Goal: Information Seeking & Learning: Learn about a topic

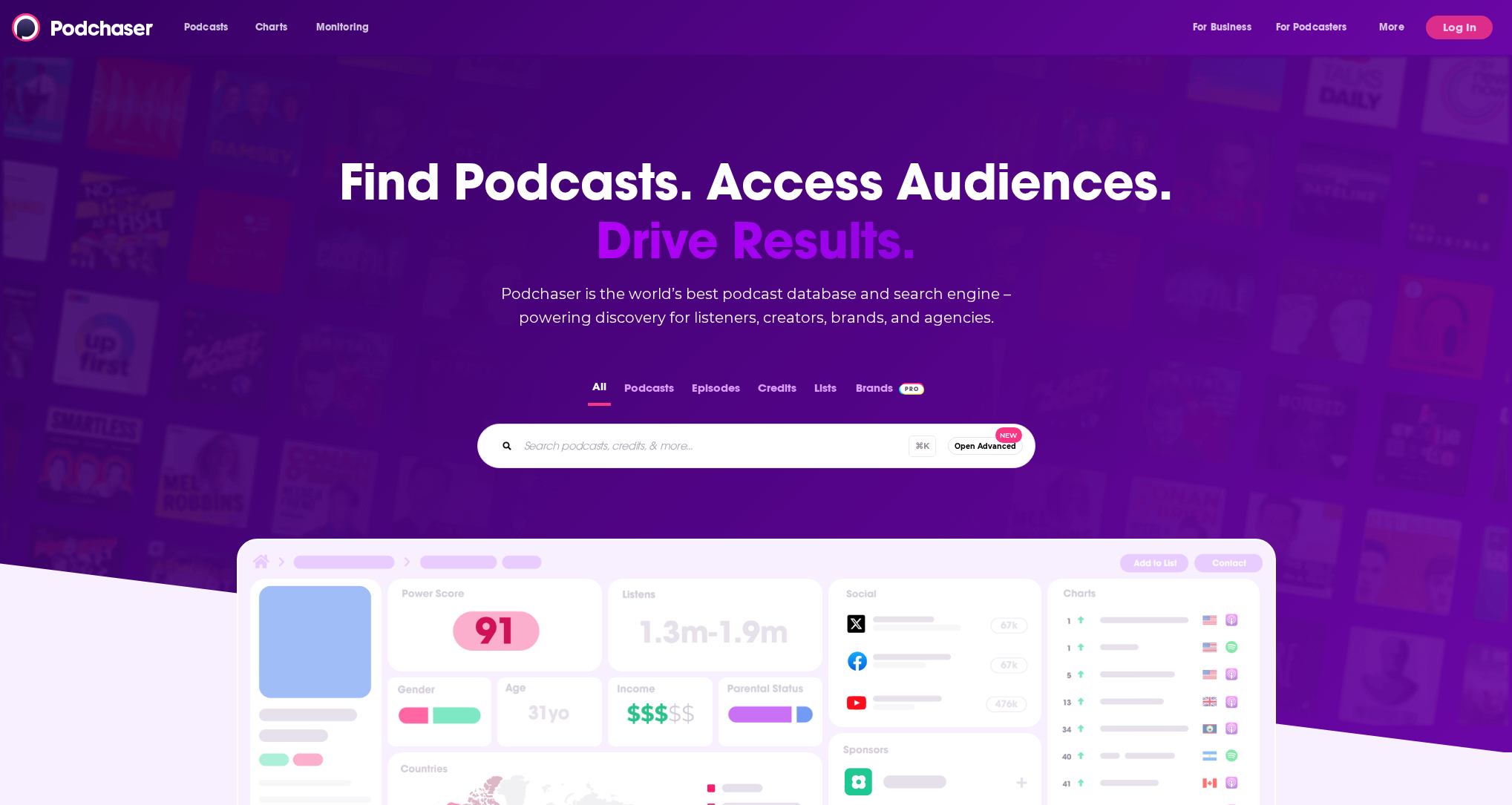
scroll to position [2257, 0]
click at [1254, 25] on button "For Business" at bounding box center [1226, 28] width 87 height 24
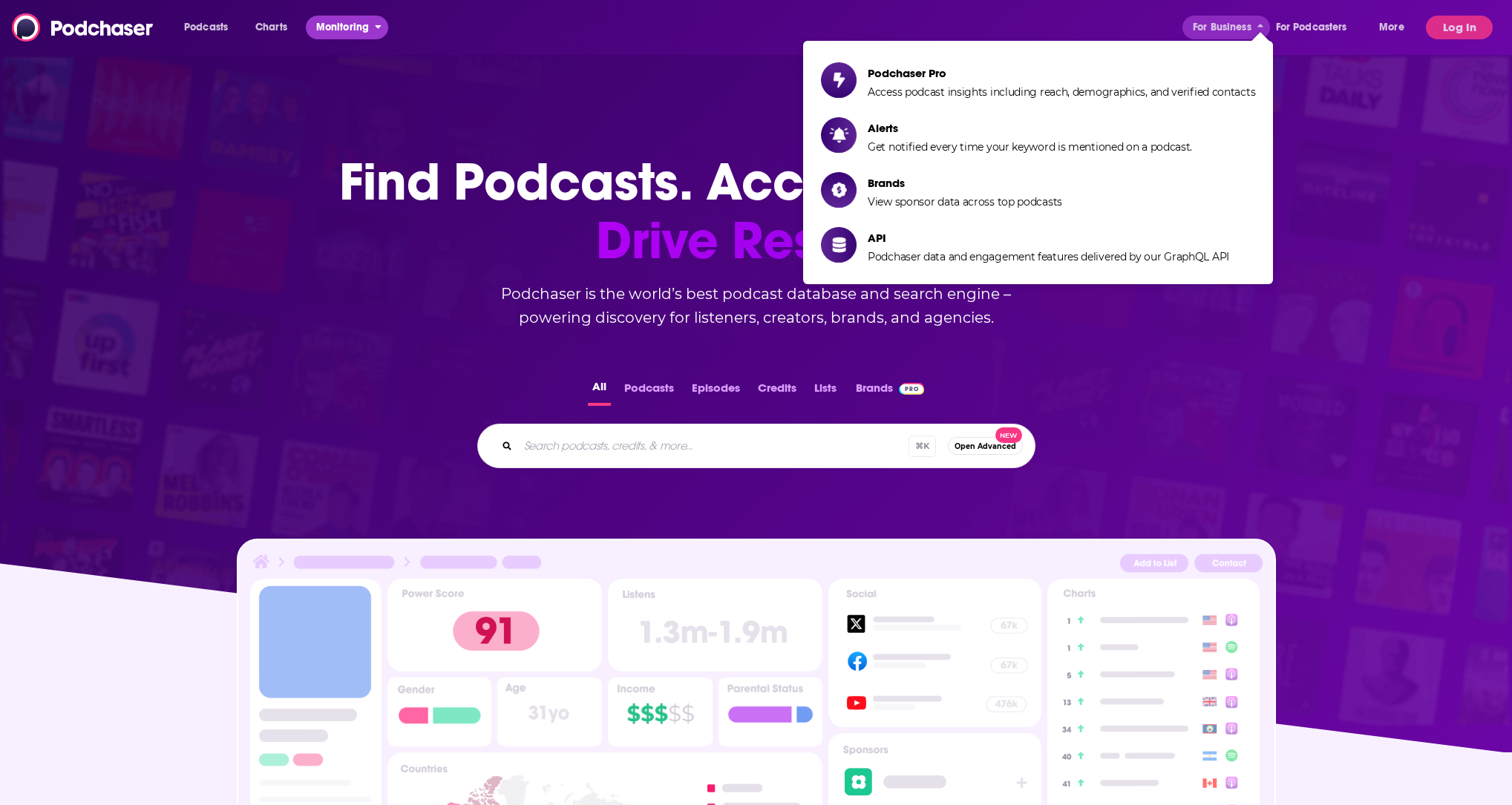
click at [353, 26] on span "Monitoring" at bounding box center [343, 28] width 53 height 21
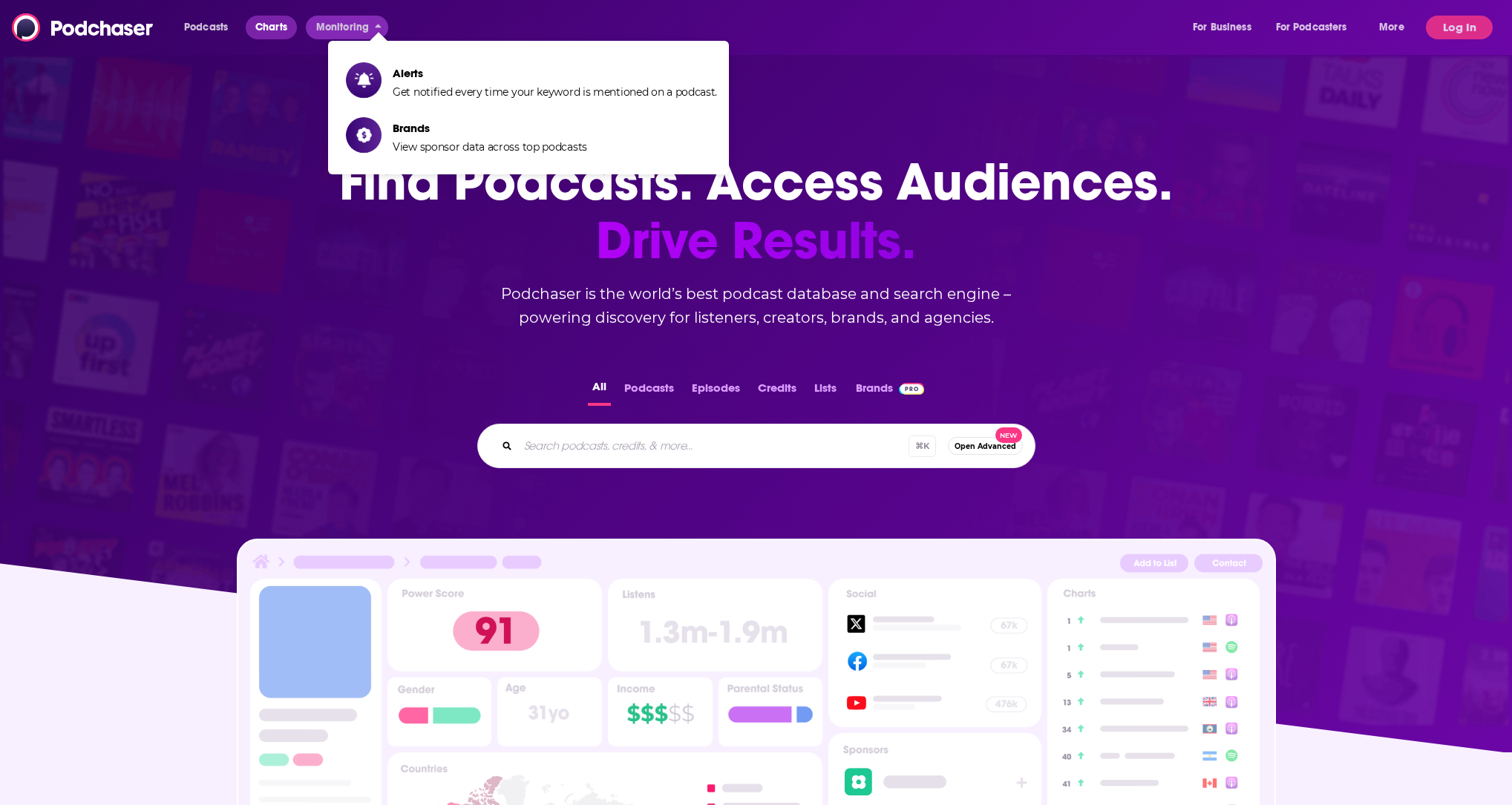
click at [274, 26] on span "Charts" at bounding box center [271, 28] width 32 height 21
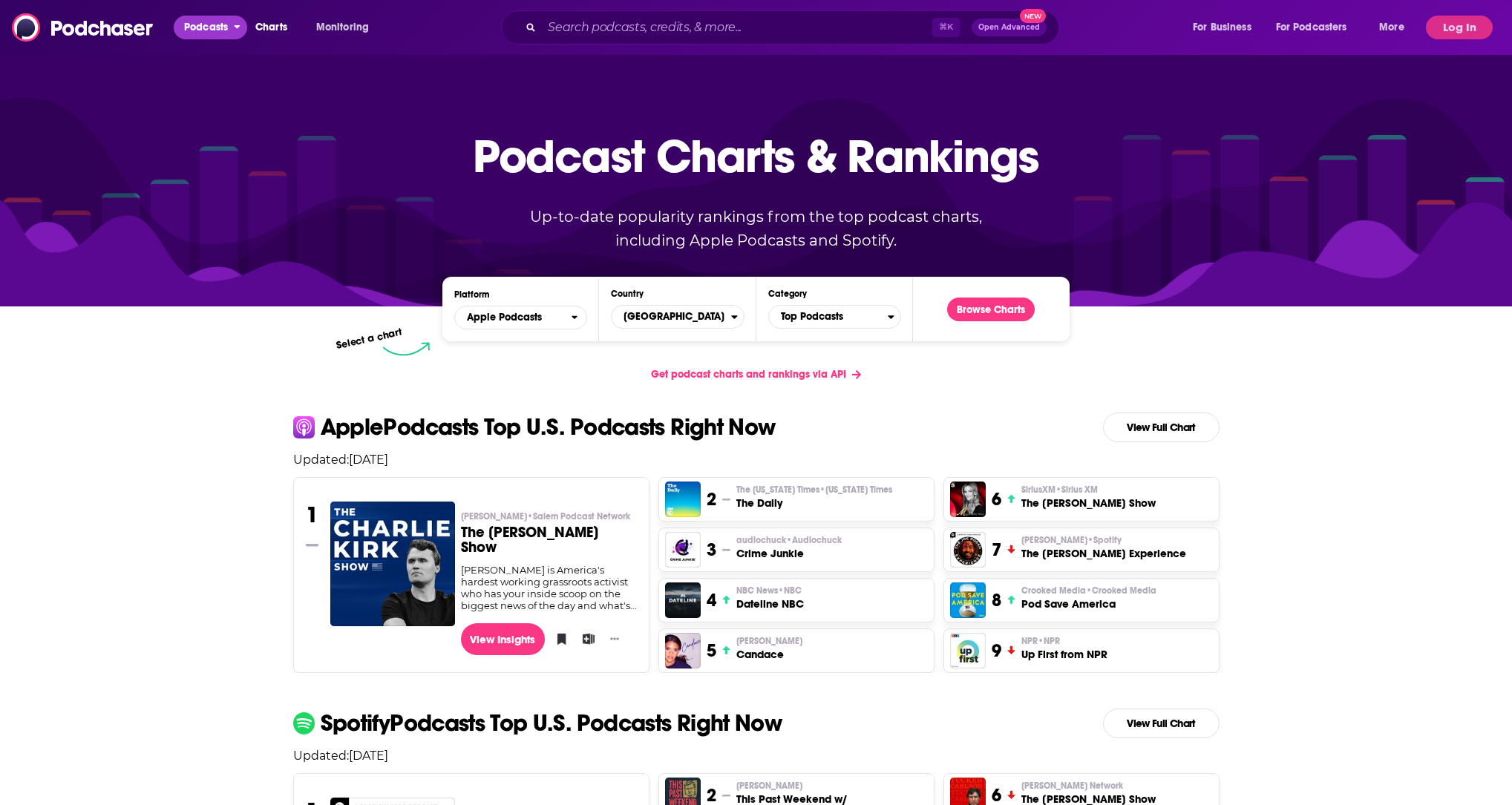
click at [215, 29] on span "Podcasts" at bounding box center [206, 28] width 44 height 21
click at [1397, 30] on span "More" at bounding box center [1391, 28] width 25 height 21
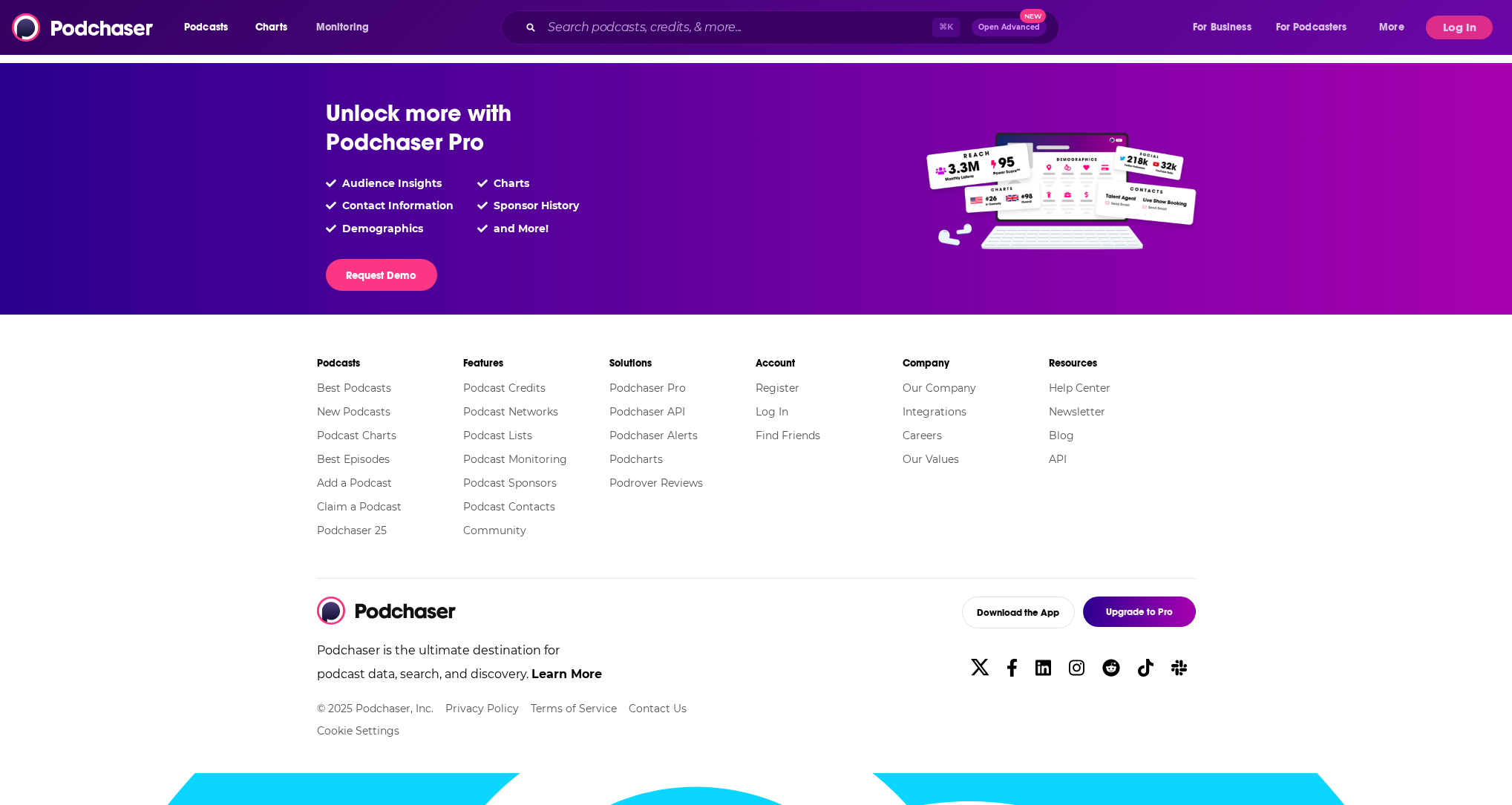
scroll to position [2309, 0]
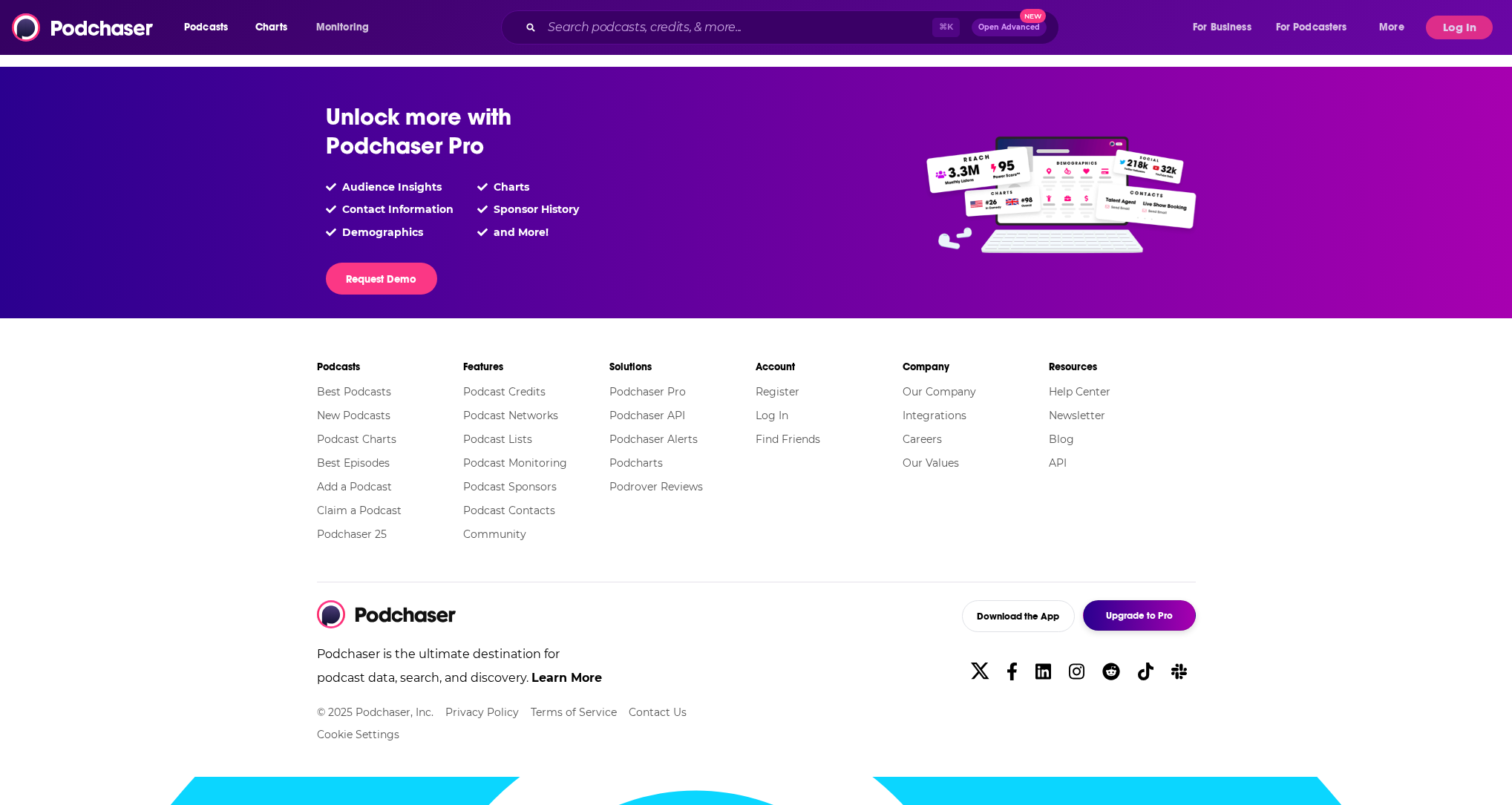
click at [1149, 630] on button "Upgrade to Pro" at bounding box center [1140, 615] width 113 height 30
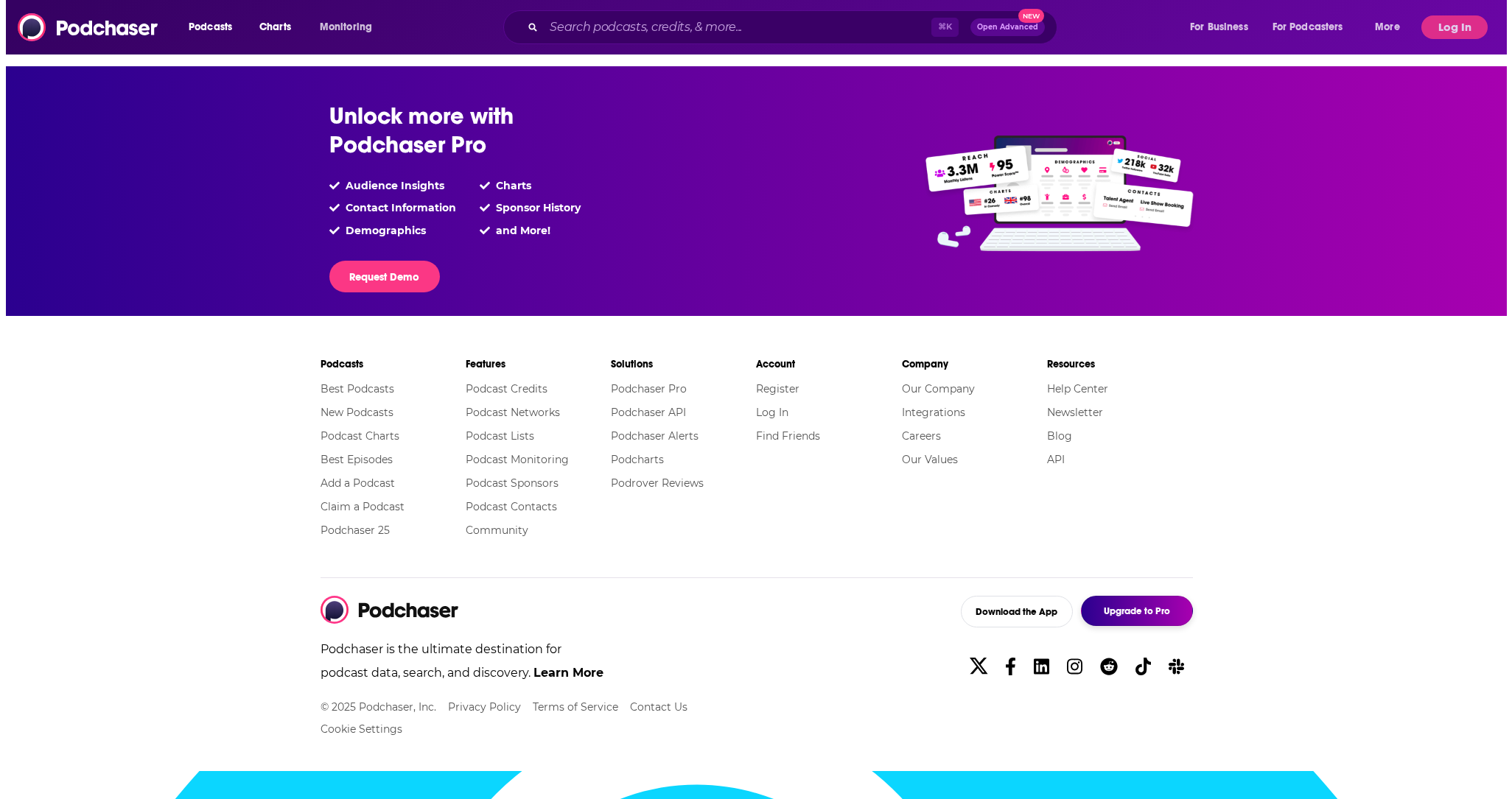
scroll to position [0, 0]
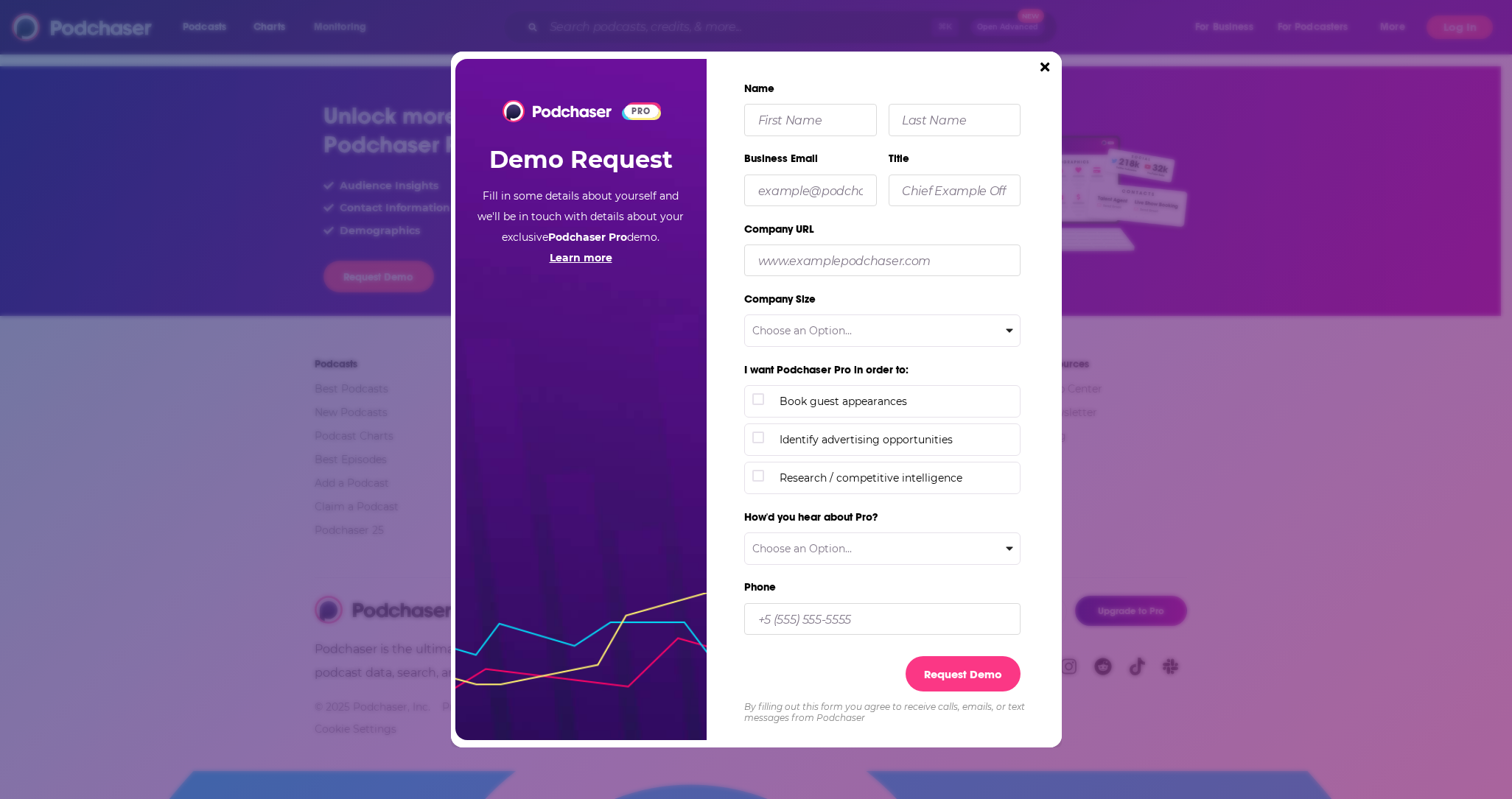
click at [595, 251] on b "Learn more" at bounding box center [581, 258] width 63 height 13
